Goal: Task Accomplishment & Management: Use online tool/utility

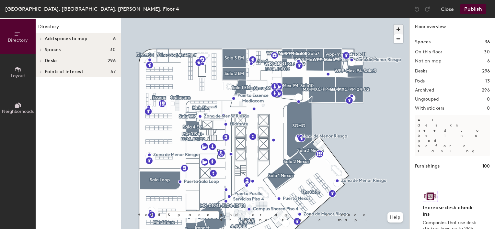
click at [399, 27] on span "button" at bounding box center [398, 29] width 9 height 9
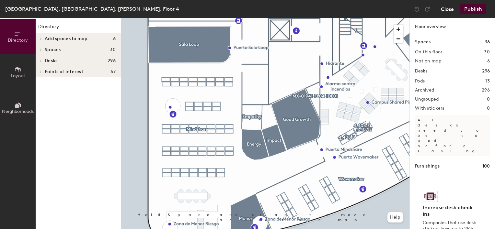
click at [453, 8] on button "Close" at bounding box center [447, 9] width 13 height 10
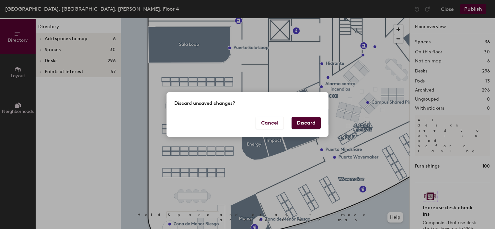
click at [315, 124] on button "Discard" at bounding box center [306, 123] width 29 height 12
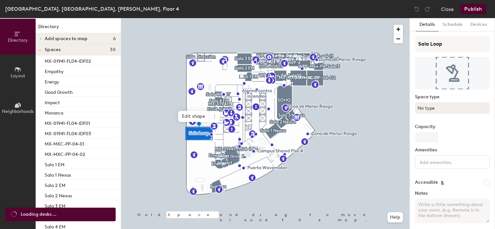
click at [453, 109] on button "No type" at bounding box center [452, 108] width 75 height 12
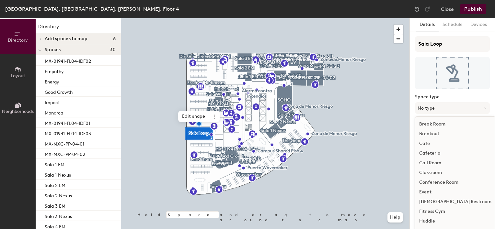
click at [452, 180] on div "Conference Room" at bounding box center [455, 183] width 80 height 10
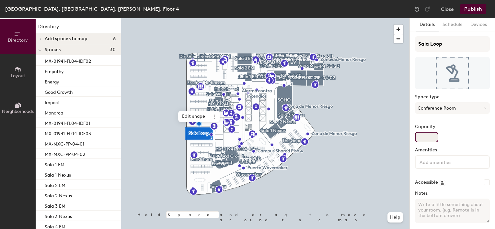
click at [430, 139] on input "Capacity" at bounding box center [426, 137] width 23 height 10
type input "5"
type input "15"
click at [476, 142] on div "Capacity 15" at bounding box center [452, 133] width 75 height 18
click at [452, 24] on button "Schedule" at bounding box center [453, 24] width 28 height 13
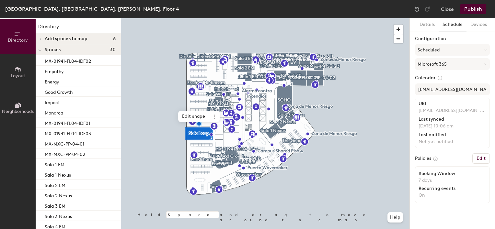
click at [473, 6] on button "Publish" at bounding box center [473, 9] width 26 height 10
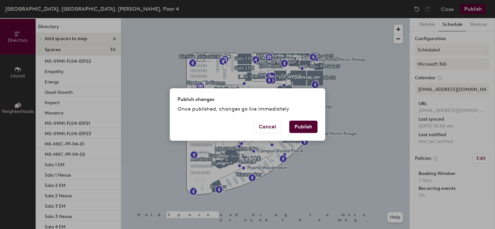
click at [304, 128] on button "Publish" at bounding box center [303, 127] width 28 height 12
